Goal: Information Seeking & Learning: Learn about a topic

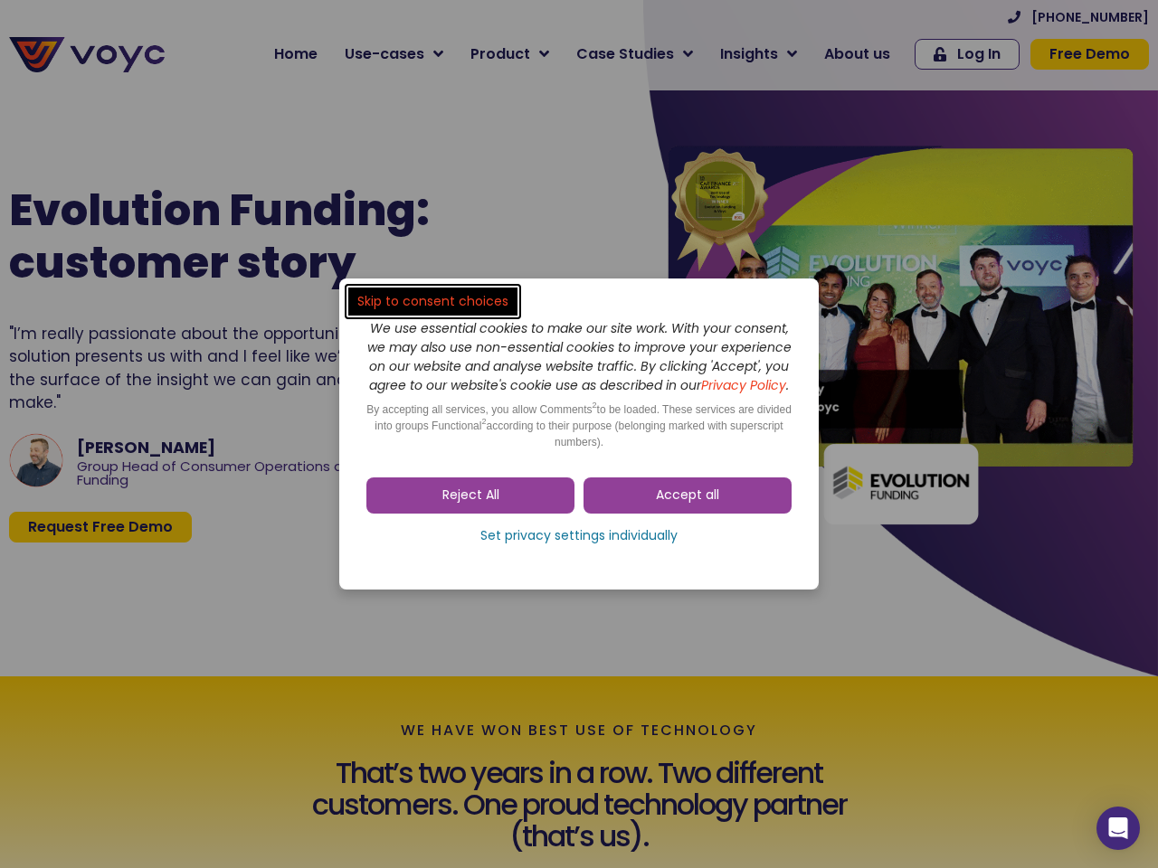
click at [688, 505] on span "Accept all" at bounding box center [687, 496] width 63 height 18
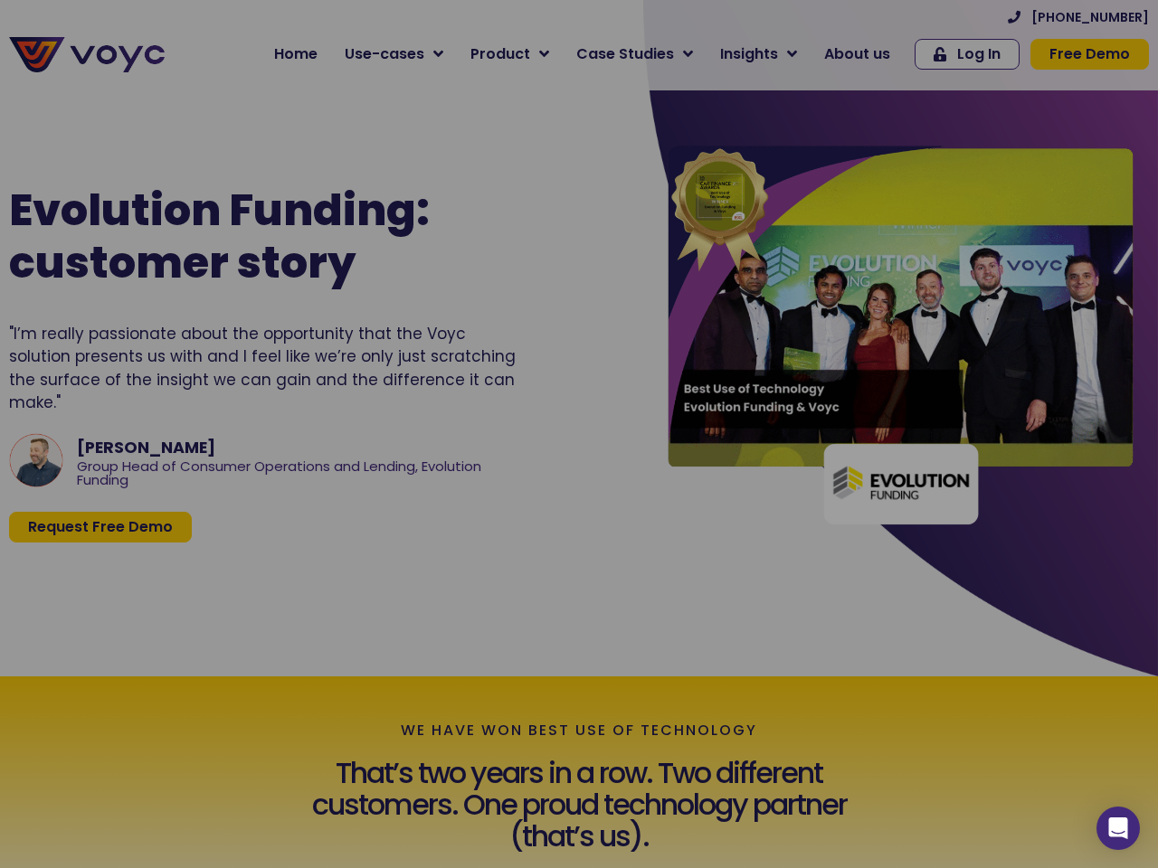
click at [470, 505] on div at bounding box center [579, 434] width 1158 height 868
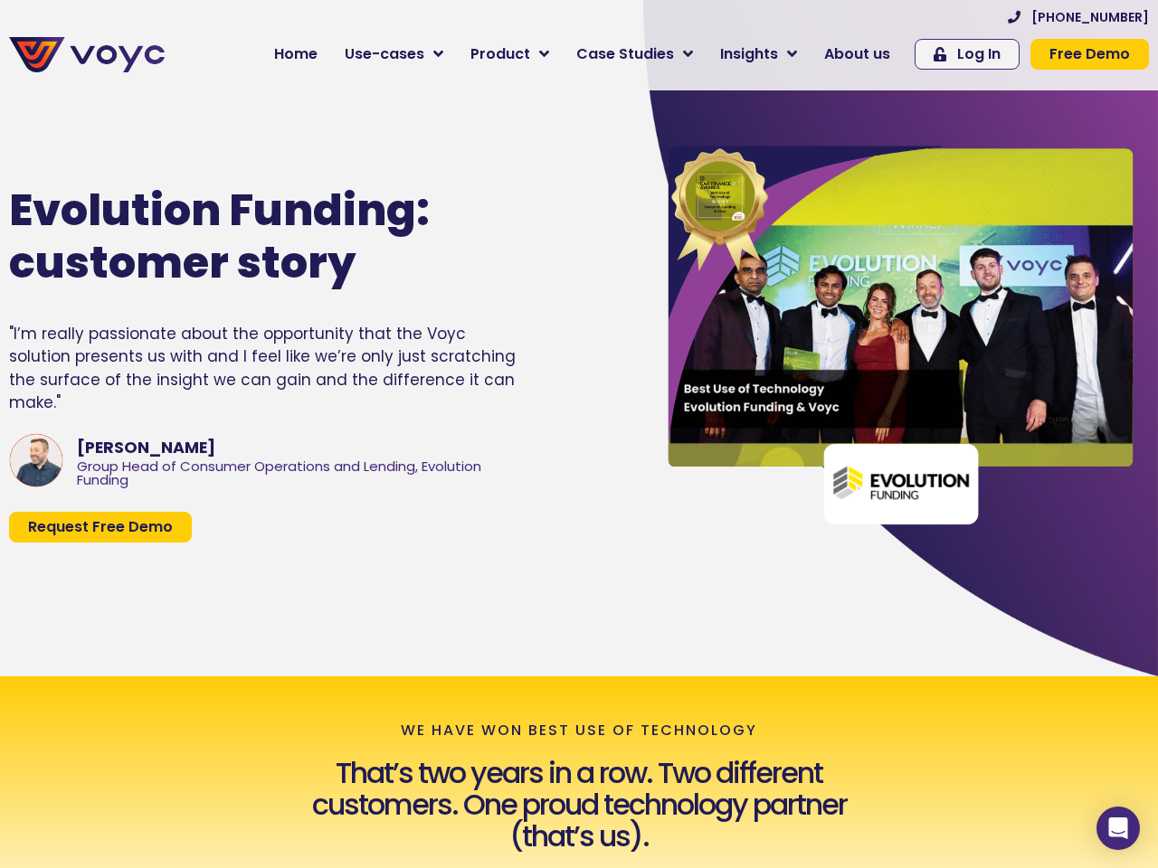
click at [579, 546] on div "Evolution Funding: customer story "I’m really passionate about the opportunity …" at bounding box center [312, 363] width 625 height 481
